Goal: Book appointment/travel/reservation

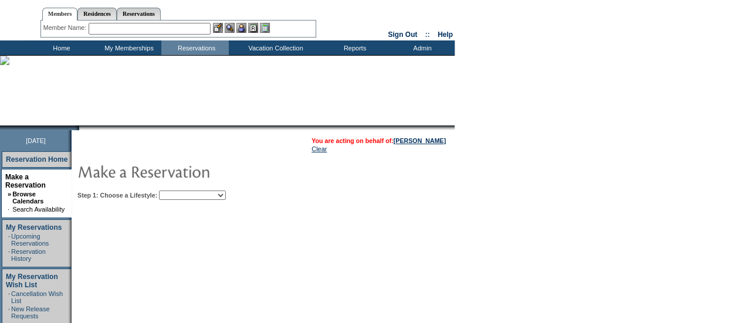
scroll to position [25, 0]
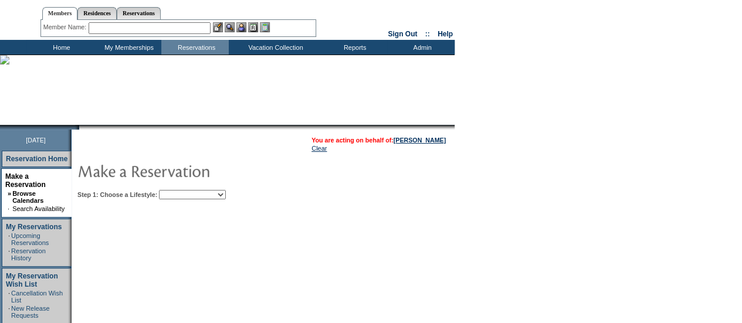
click at [220, 194] on select "Beach Leisure Metropolitan Mountain OIAL for Adventure OIAL for Couples OIAL fo…" at bounding box center [192, 194] width 67 height 9
select select "Metropolitan"
click at [179, 190] on select "Beach Leisure Metropolitan Mountain OIAL for Adventure OIAL for Couples OIAL fo…" at bounding box center [192, 194] width 67 height 9
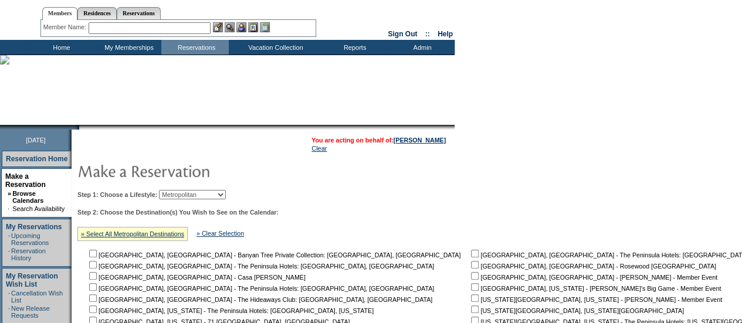
scroll to position [182, 0]
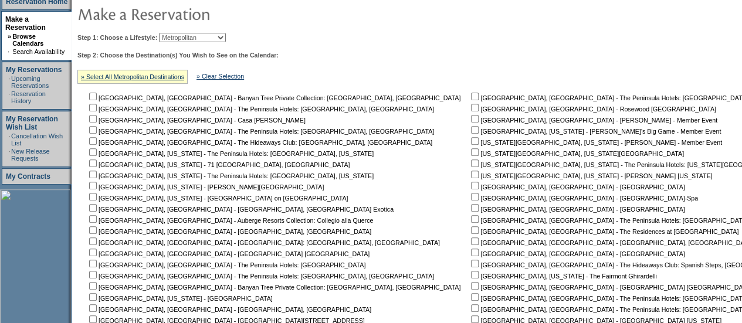
click at [471, 176] on input "checkbox" at bounding box center [475, 175] width 8 height 8
checkbox input "true"
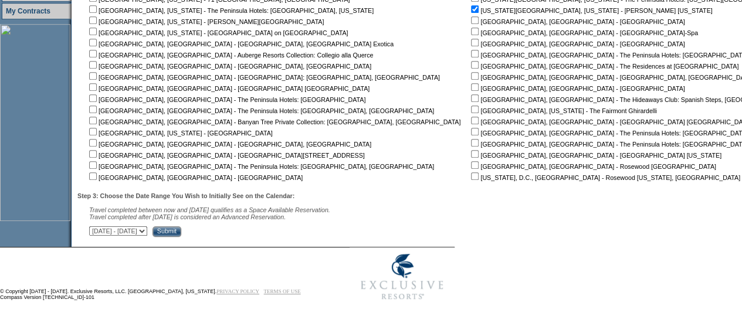
click at [181, 233] on input "Submit" at bounding box center [167, 231] width 29 height 11
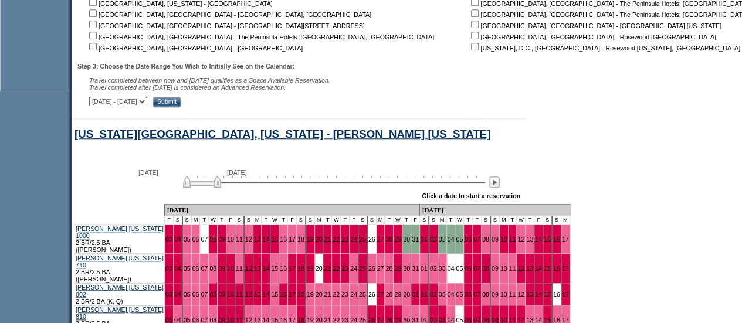
scroll to position [586, 0]
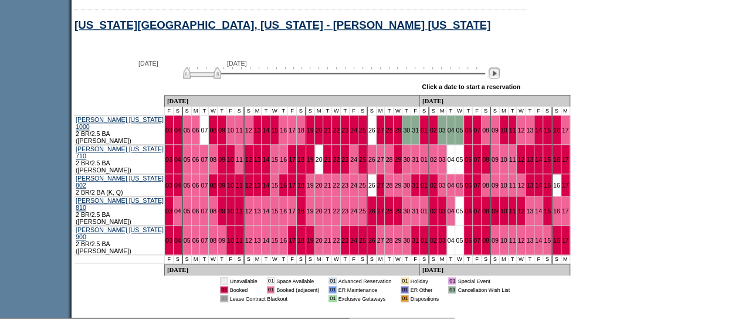
click at [496, 75] on img at bounding box center [494, 72] width 11 height 11
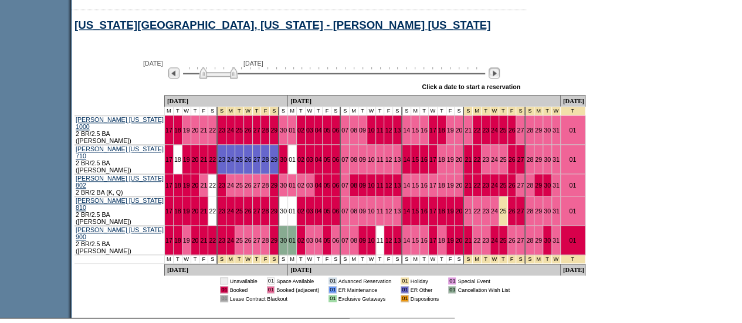
click at [496, 75] on img at bounding box center [494, 72] width 11 height 11
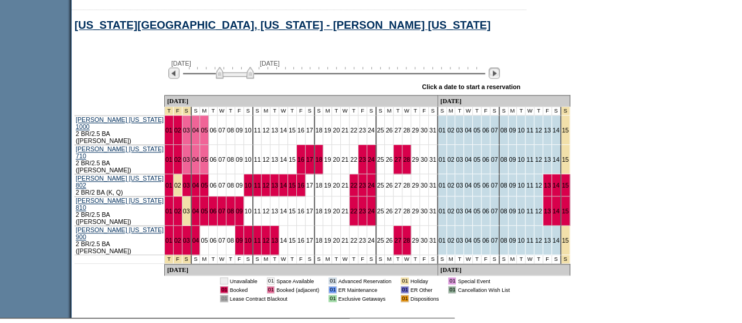
click at [496, 75] on img at bounding box center [494, 72] width 11 height 11
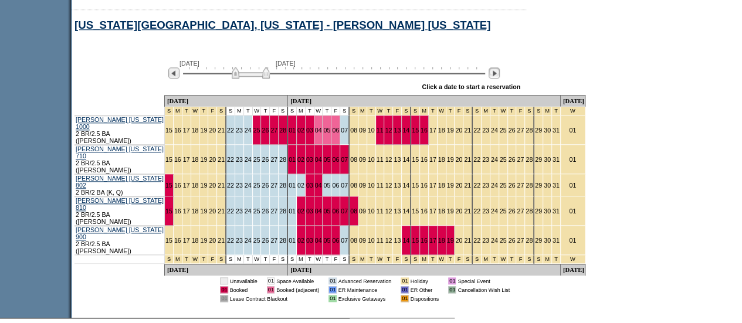
click at [496, 75] on img at bounding box center [494, 72] width 11 height 11
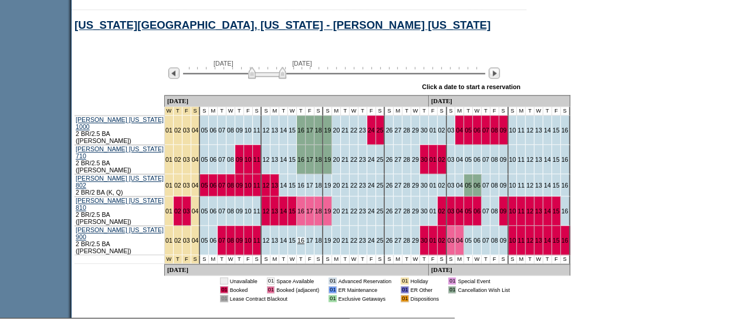
click at [297, 237] on link "16" at bounding box center [300, 240] width 7 height 7
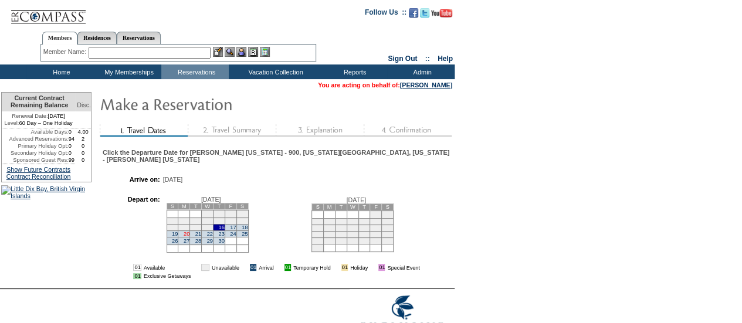
click at [190, 237] on link "20" at bounding box center [187, 234] width 6 height 6
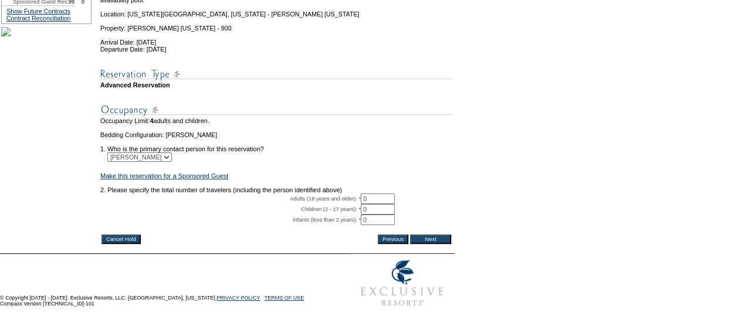
scroll to position [207, 0]
click at [384, 194] on input "0" at bounding box center [378, 199] width 34 height 11
type input "2"
click at [429, 235] on input "Next" at bounding box center [430, 239] width 41 height 9
